Goal: Ask a question

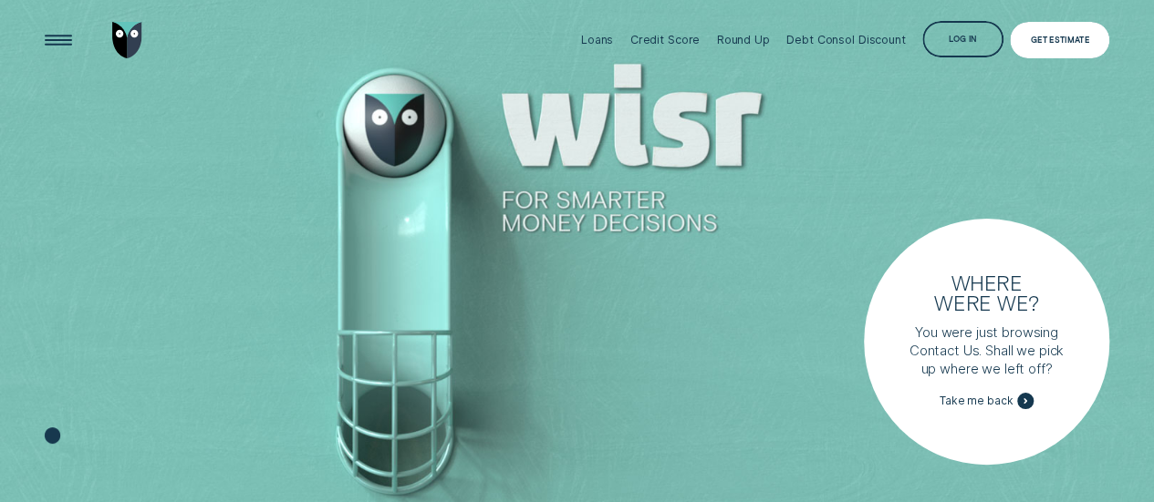
click at [1061, 51] on div "Get Estimate" at bounding box center [1059, 40] width 99 height 36
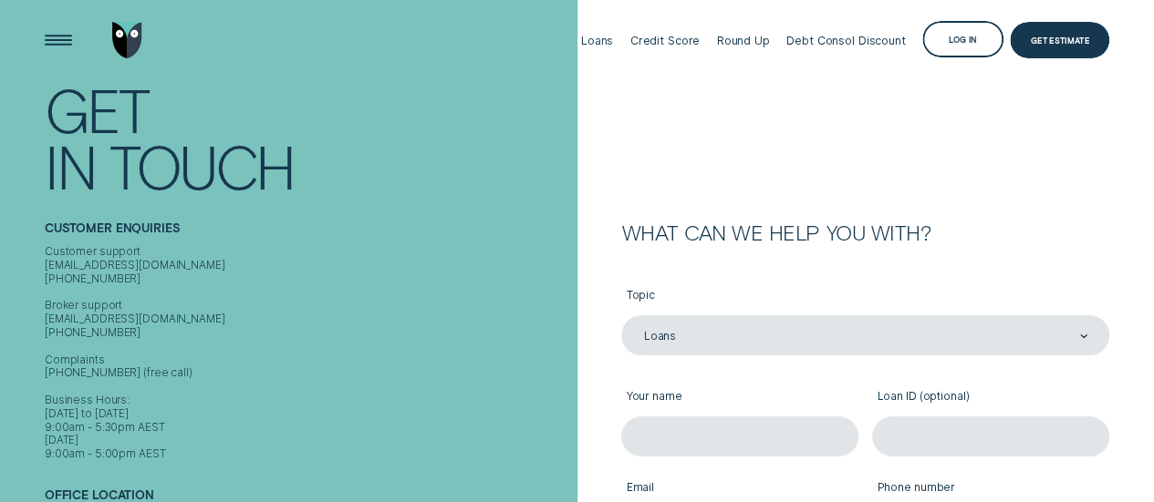
click at [972, 37] on div "Log in" at bounding box center [962, 40] width 28 height 7
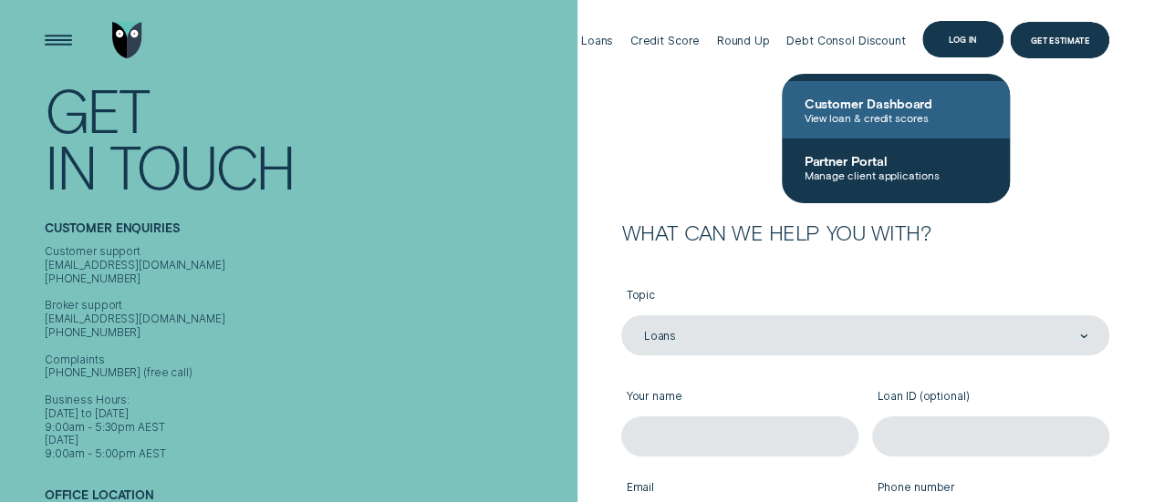
click at [841, 111] on span "View loan & credit scores" at bounding box center [895, 117] width 184 height 13
